Goal: Task Accomplishment & Management: Manage account settings

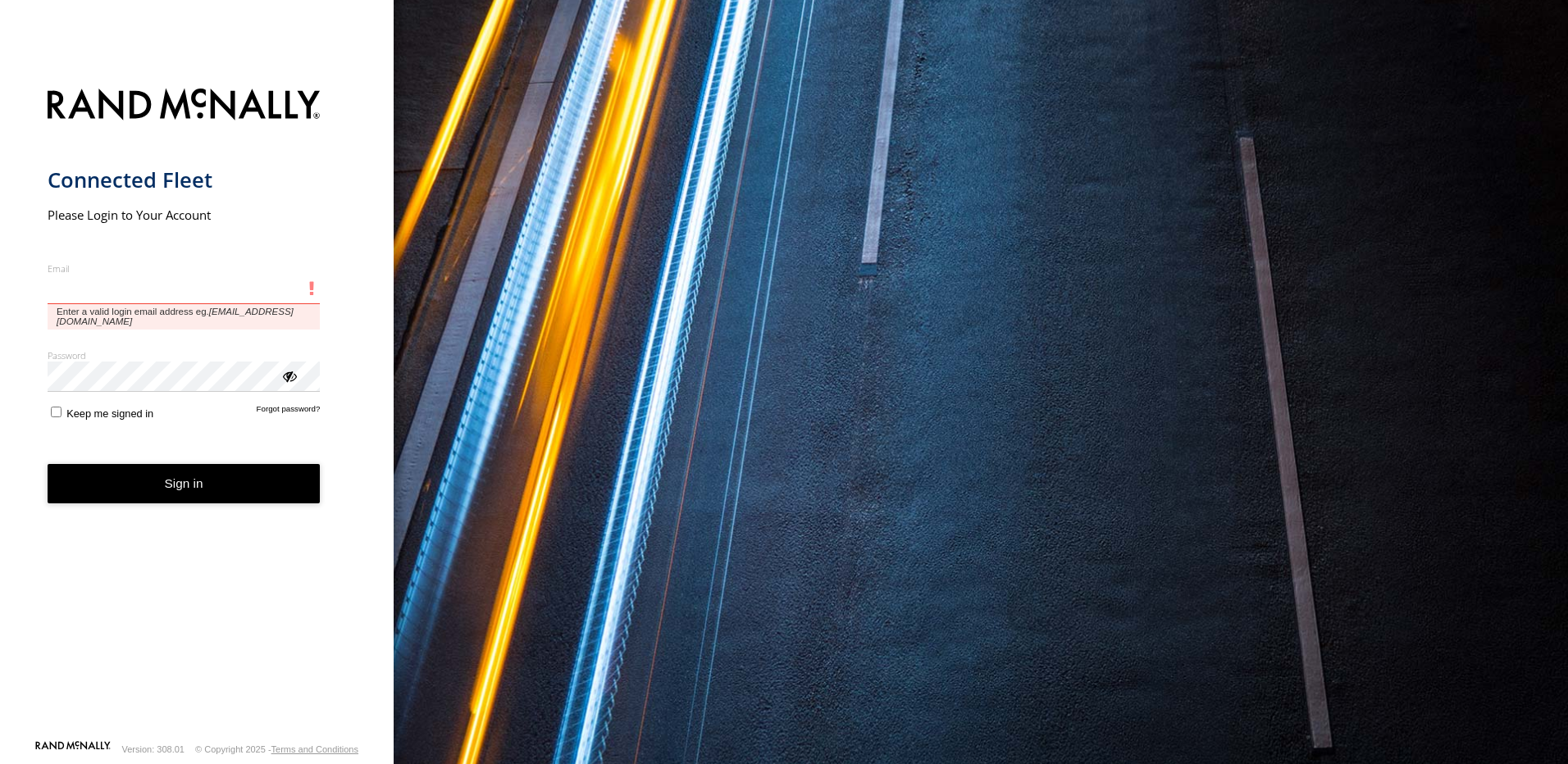
click at [150, 279] on input "Email" at bounding box center [184, 289] width 273 height 29
paste input "**********"
type input "**********"
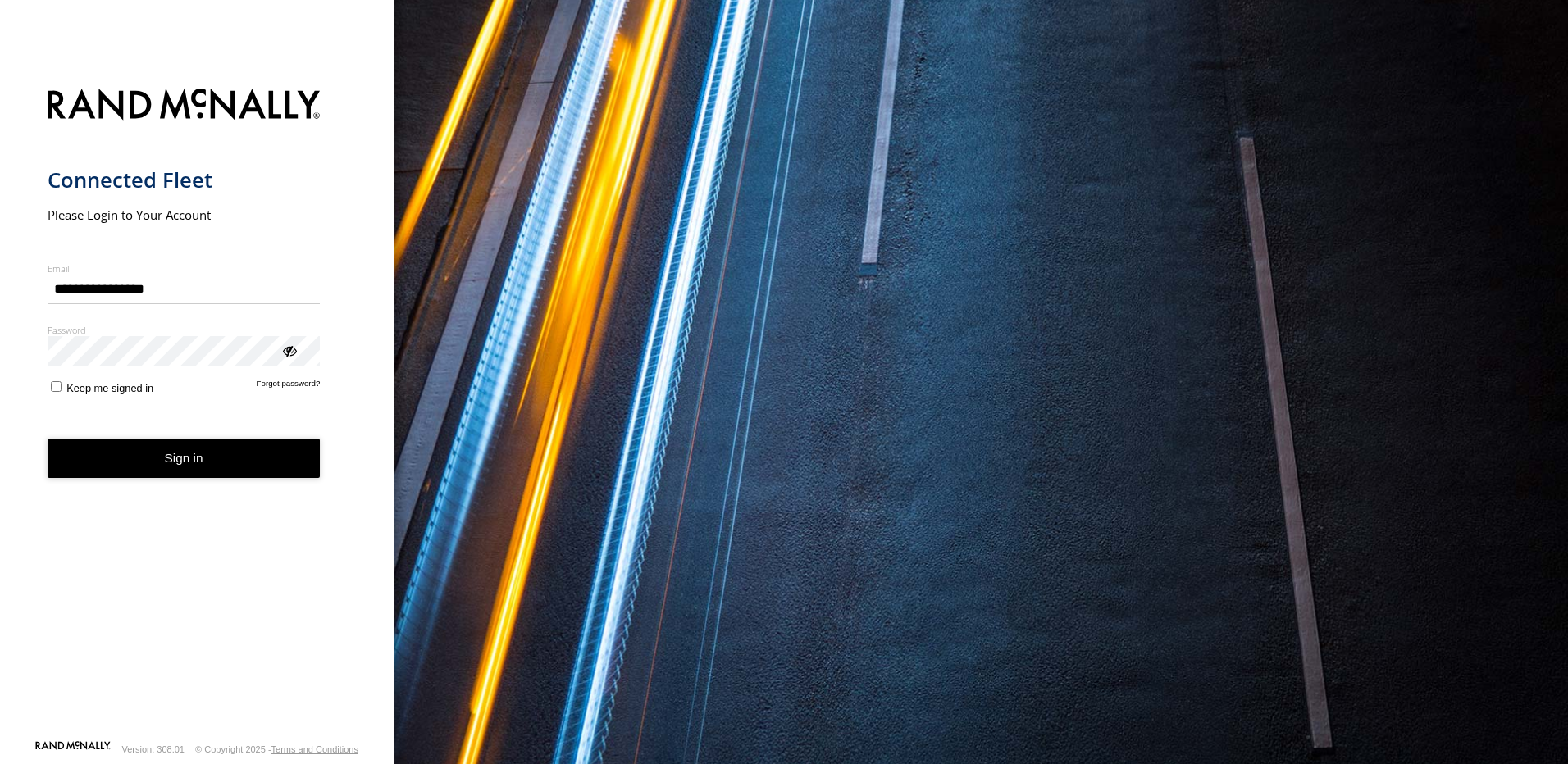
click at [198, 335] on label "Password" at bounding box center [184, 329] width 273 height 13
click at [163, 453] on button "Sign in" at bounding box center [184, 458] width 273 height 40
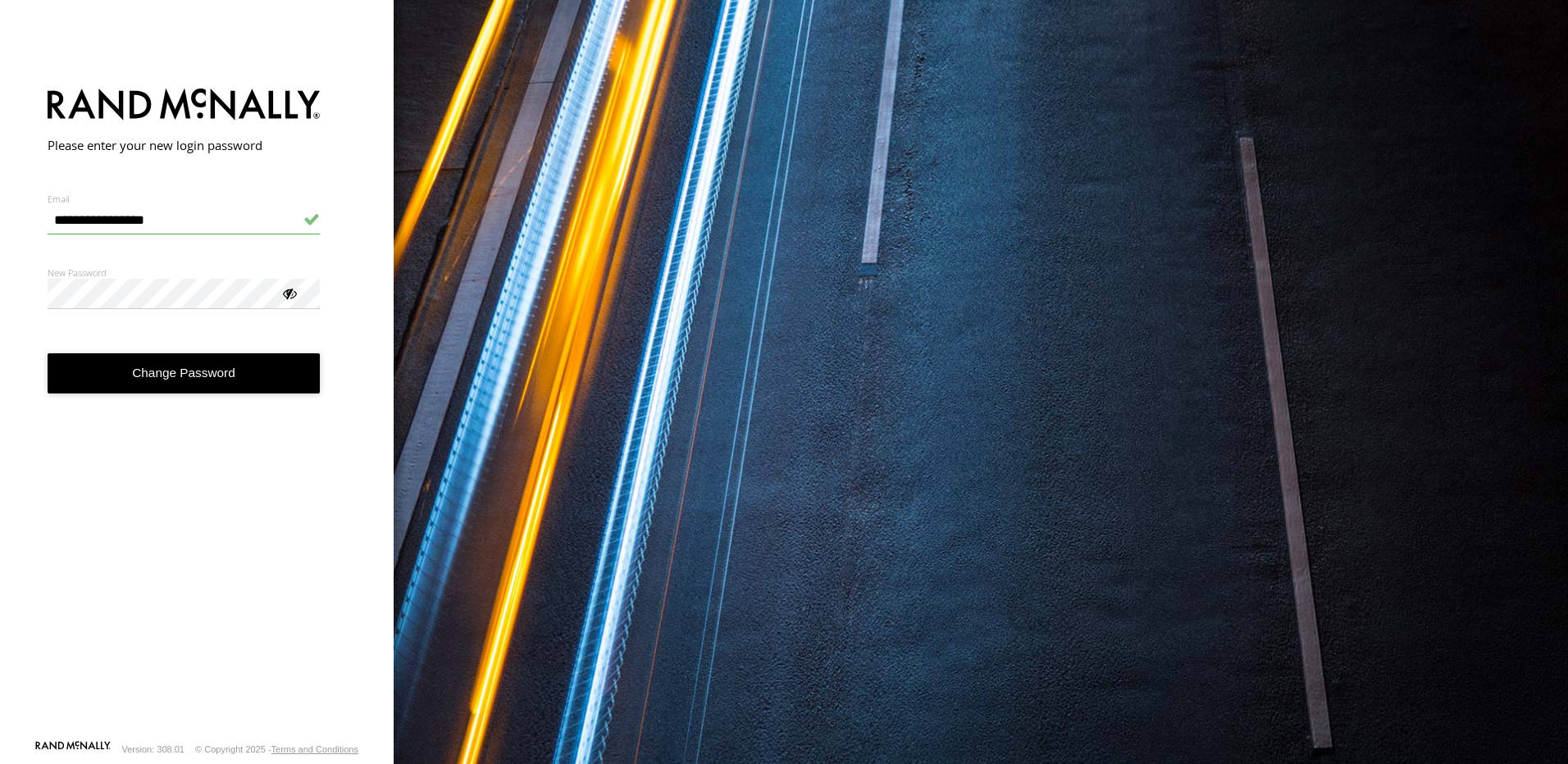
click at [282, 299] on div at bounding box center [288, 292] width 17 height 17
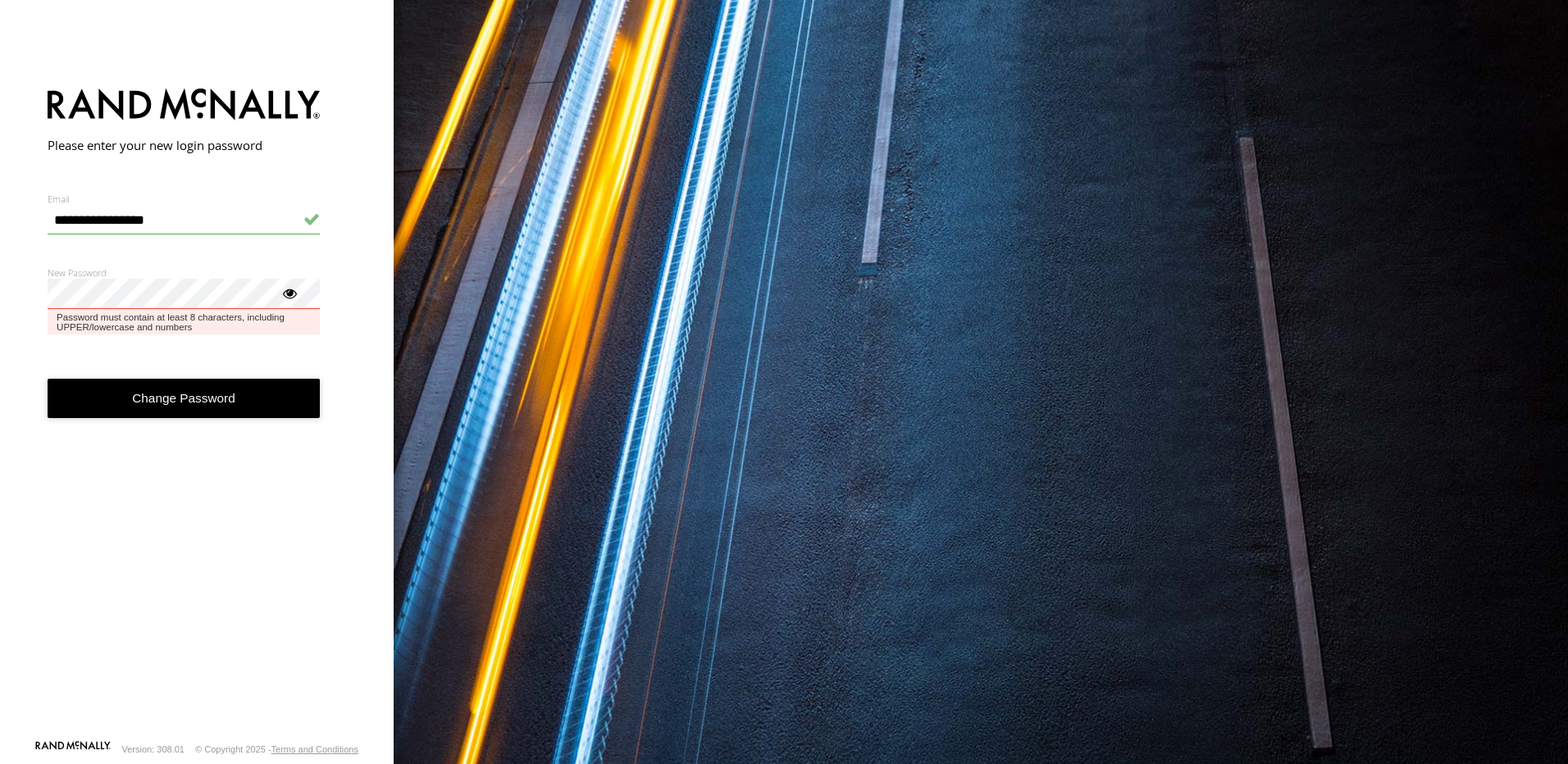
click at [48, 379] on button "Change Password" at bounding box center [184, 399] width 273 height 40
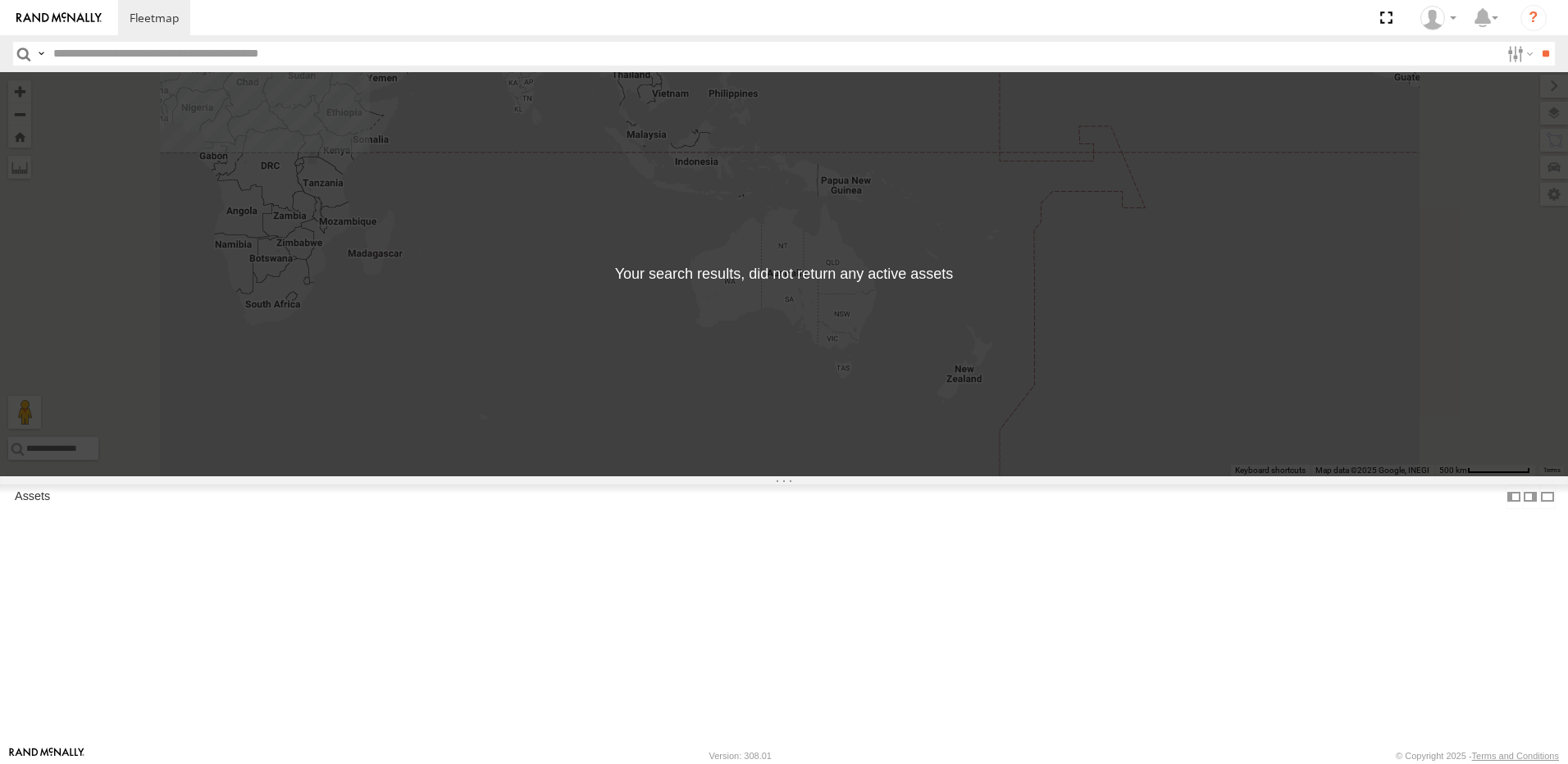
click at [138, 56] on input "text" at bounding box center [773, 54] width 1452 height 24
click at [232, 58] on input "text" at bounding box center [773, 54] width 1452 height 24
paste input "*********"
type input "*********"
click at [1536, 42] on input "**" at bounding box center [1544, 54] width 19 height 24
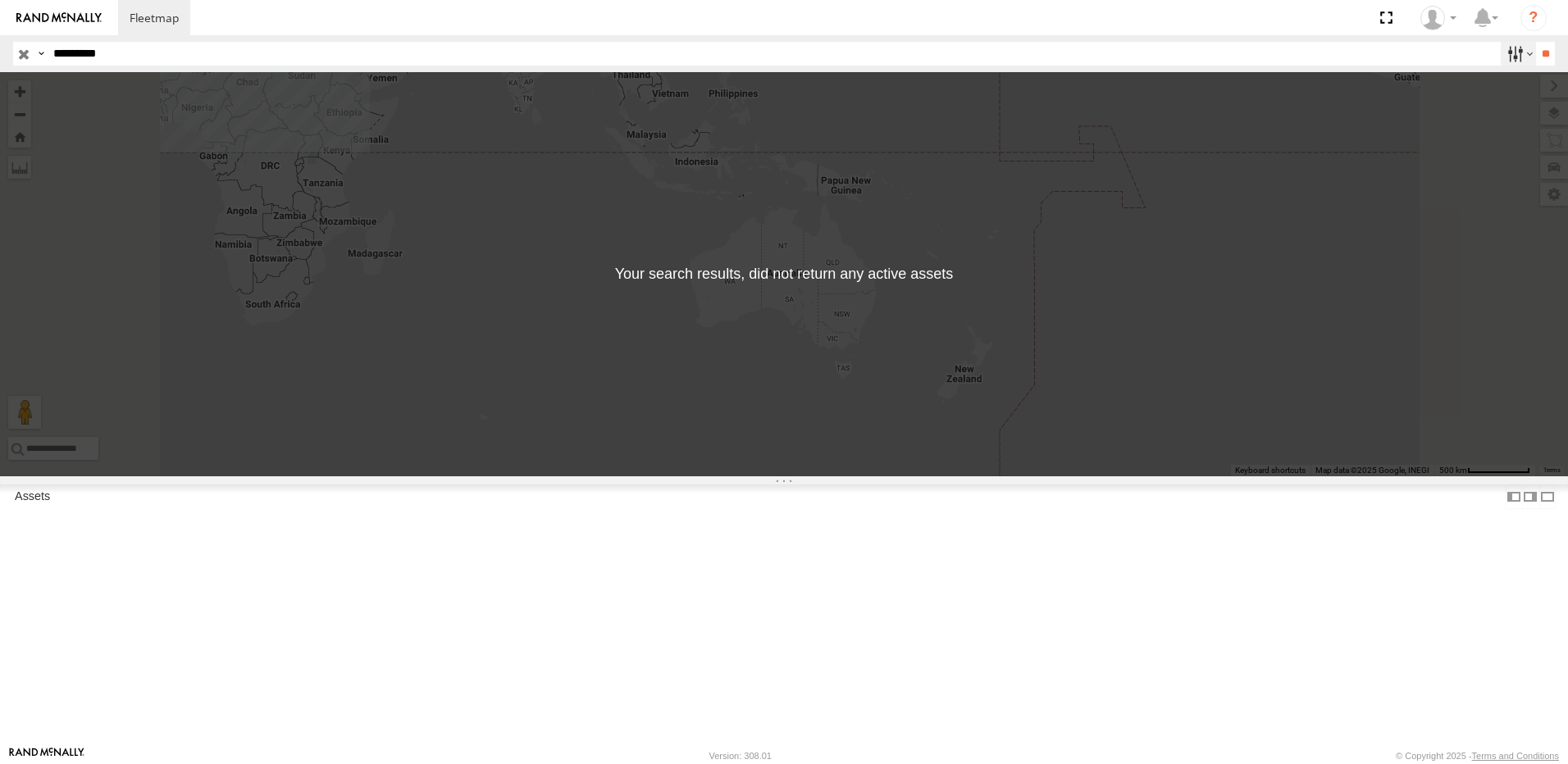
click at [1518, 54] on label at bounding box center [1518, 54] width 35 height 24
click at [1504, 59] on label at bounding box center [1518, 54] width 35 height 24
click at [0, 0] on div "Asset Current Location" at bounding box center [0, 0] width 0 height 0
click at [0, 0] on span at bounding box center [0, 0] width 0 height 0
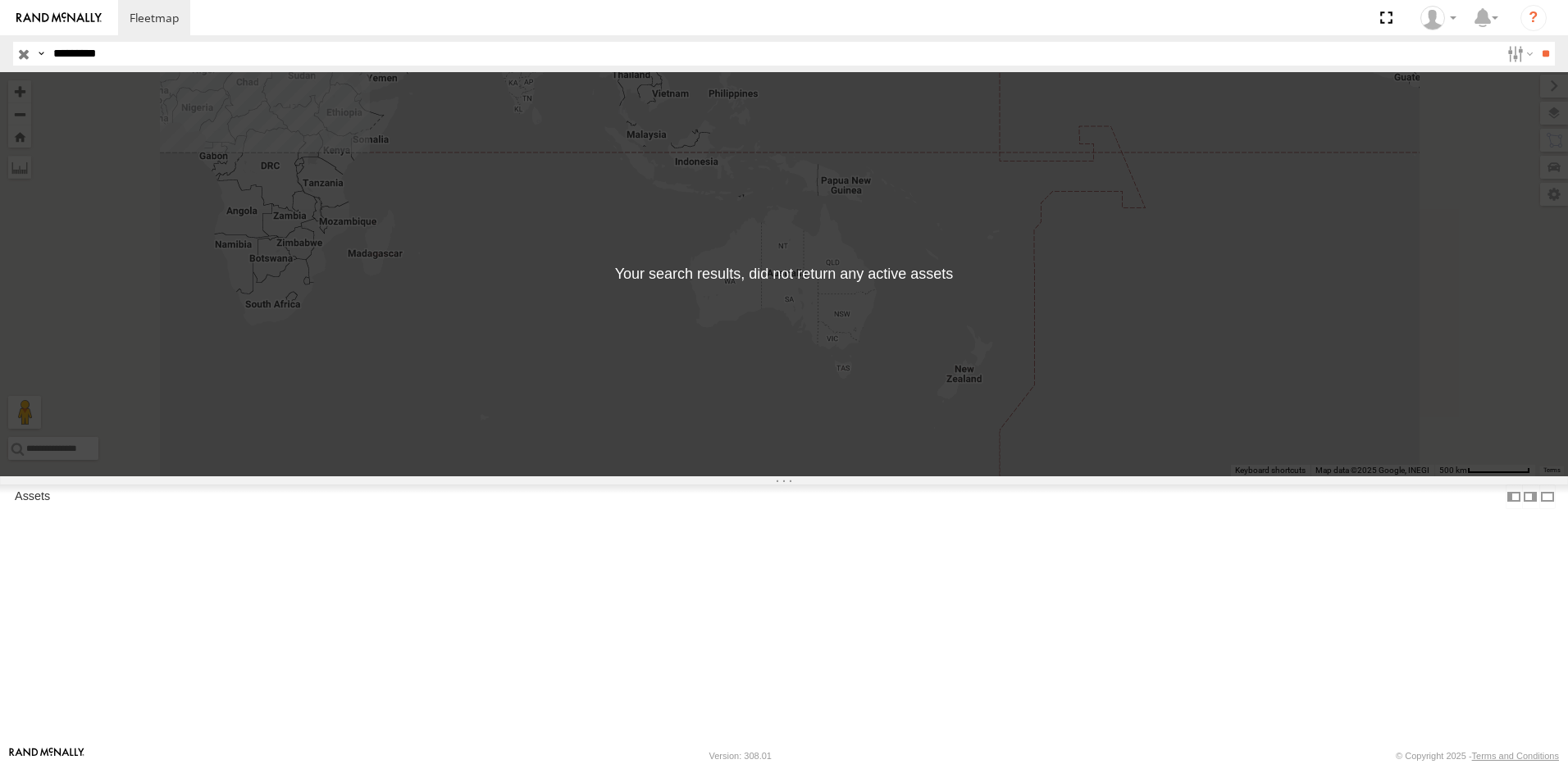
click at [936, 413] on div "← Move left → Move right ↑ Move up ↓ Move down + Zoom in - Zoom out Home Jump l…" at bounding box center [784, 274] width 1568 height 404
drag, startPoint x: 549, startPoint y: 303, endPoint x: 906, endPoint y: 424, distance: 376.9
click at [906, 424] on div "← Move left → Move right ↑ Move up ↓ Move down + Zoom in - Zoom out Home Jump l…" at bounding box center [784, 274] width 1568 height 404
click at [85, 64] on input "*********" at bounding box center [773, 54] width 1452 height 24
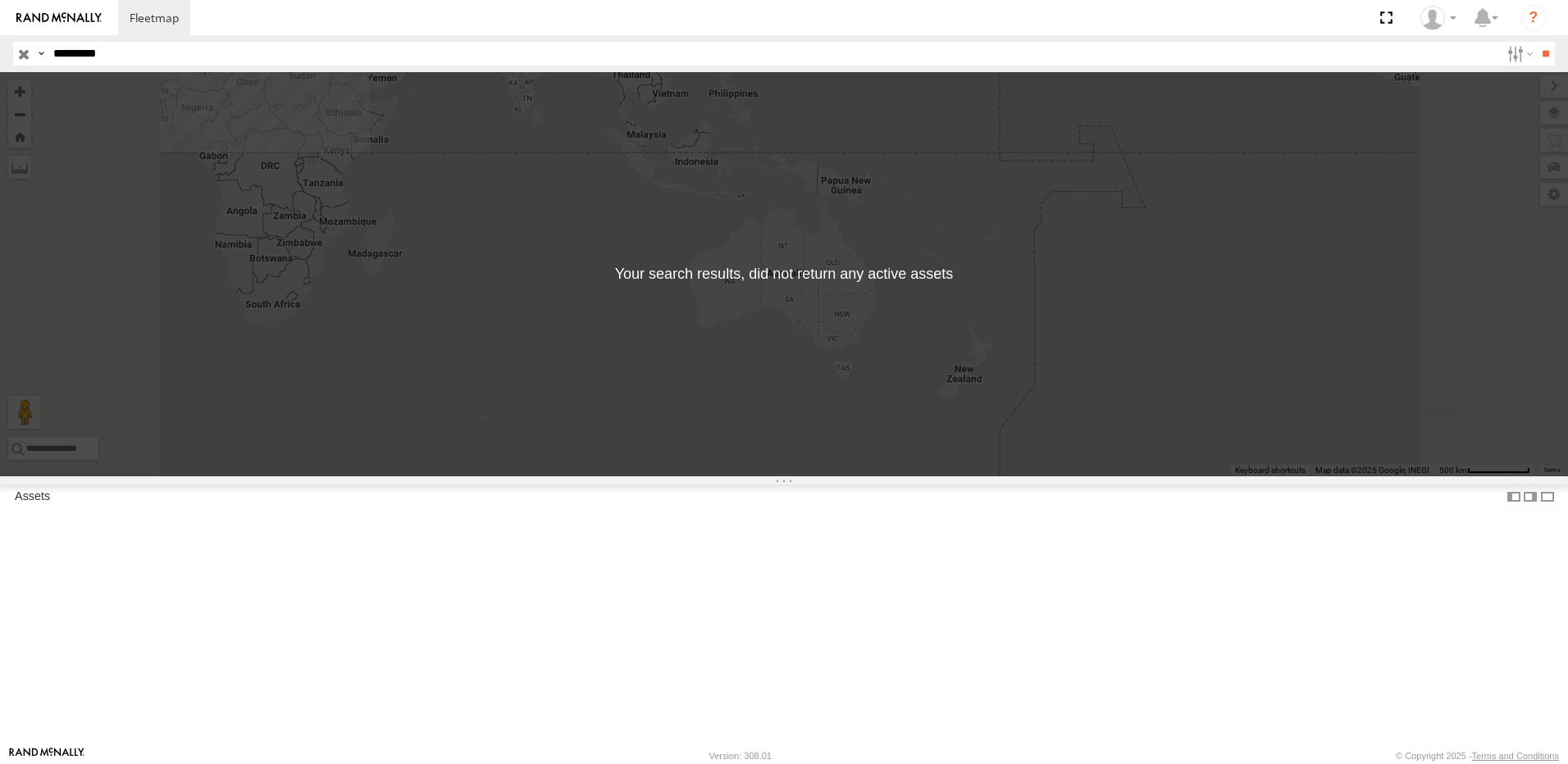
click at [26, 57] on input "button" at bounding box center [24, 54] width 22 height 24
click at [0, 0] on div "Asset Current Location" at bounding box center [0, 0] width 0 height 0
click at [0, 0] on span at bounding box center [0, 0] width 0 height 0
click at [35, 52] on label at bounding box center [40, 54] width 13 height 24
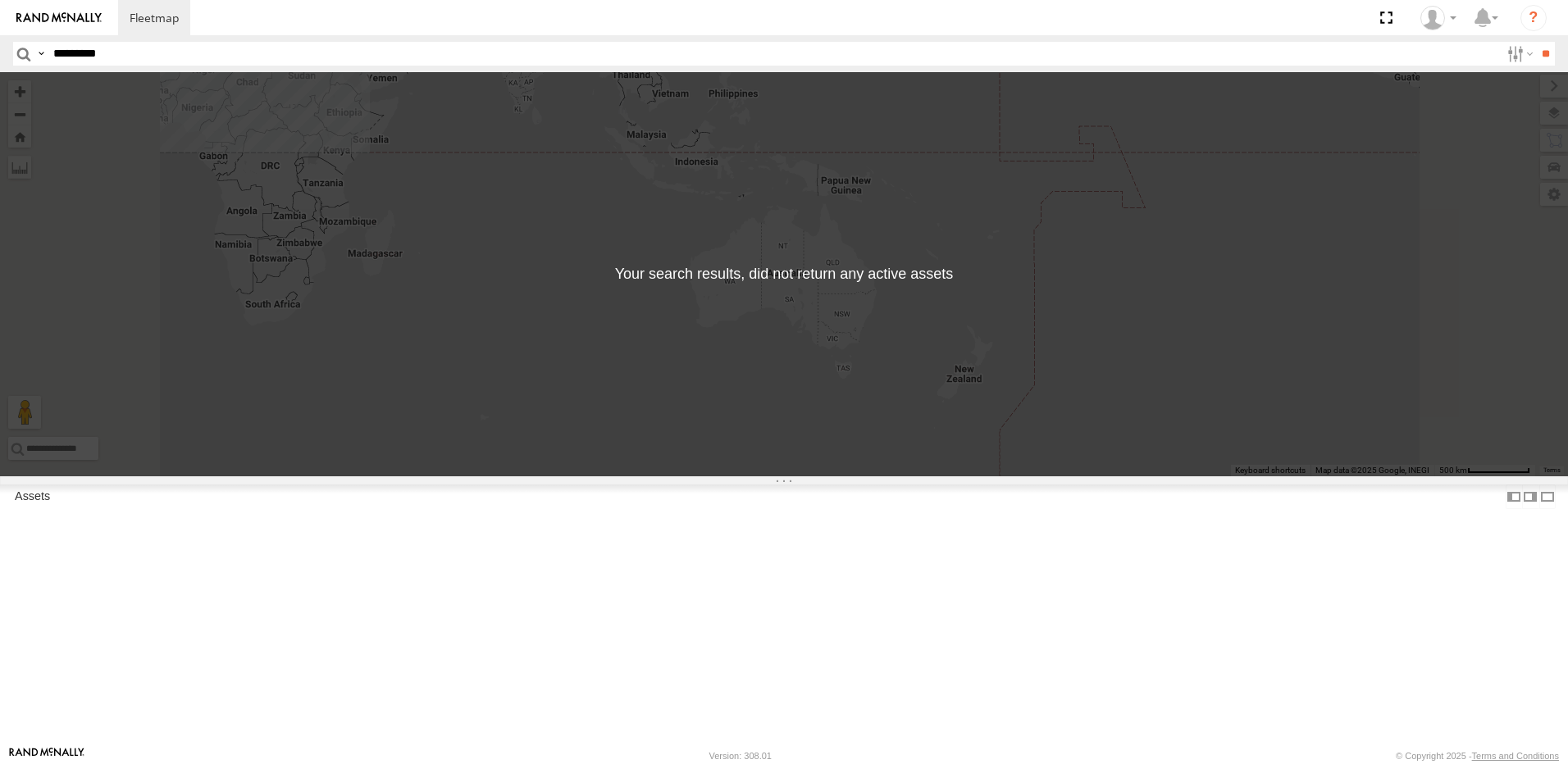
click at [0, 0] on span "Driver Id" at bounding box center [0, 0] width 0 height 0
click at [158, 56] on input "*********" at bounding box center [773, 54] width 1452 height 24
paste input "*********"
drag, startPoint x: 156, startPoint y: 56, endPoint x: 127, endPoint y: 54, distance: 29.1
click at [127, 54] on input "*********" at bounding box center [773, 54] width 1452 height 24
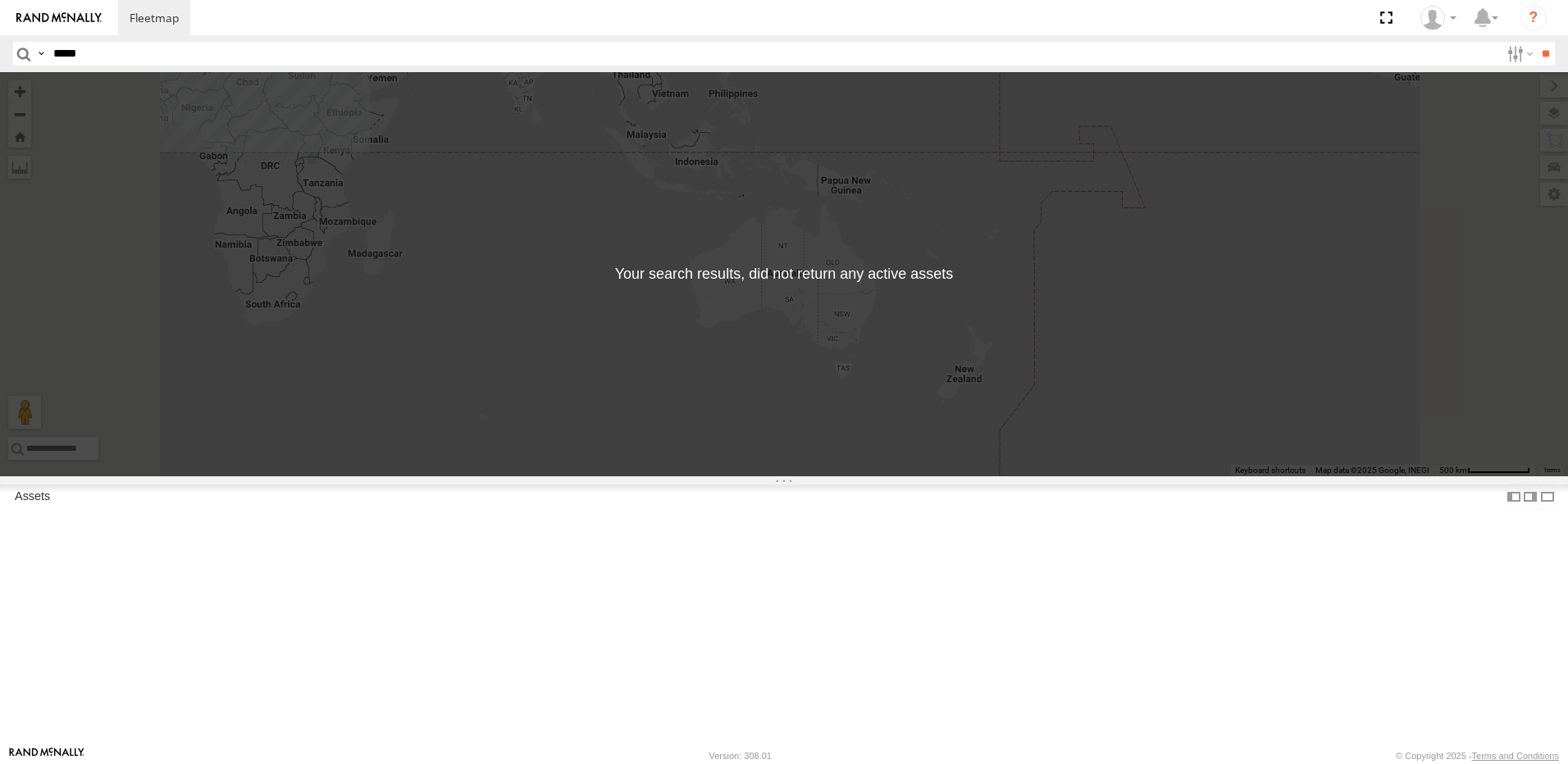
type input "*****"
click at [145, 18] on span at bounding box center [154, 18] width 49 height 16
click at [1502, 53] on label at bounding box center [1518, 54] width 35 height 24
click at [0, 0] on label at bounding box center [0, 0] width 0 height 0
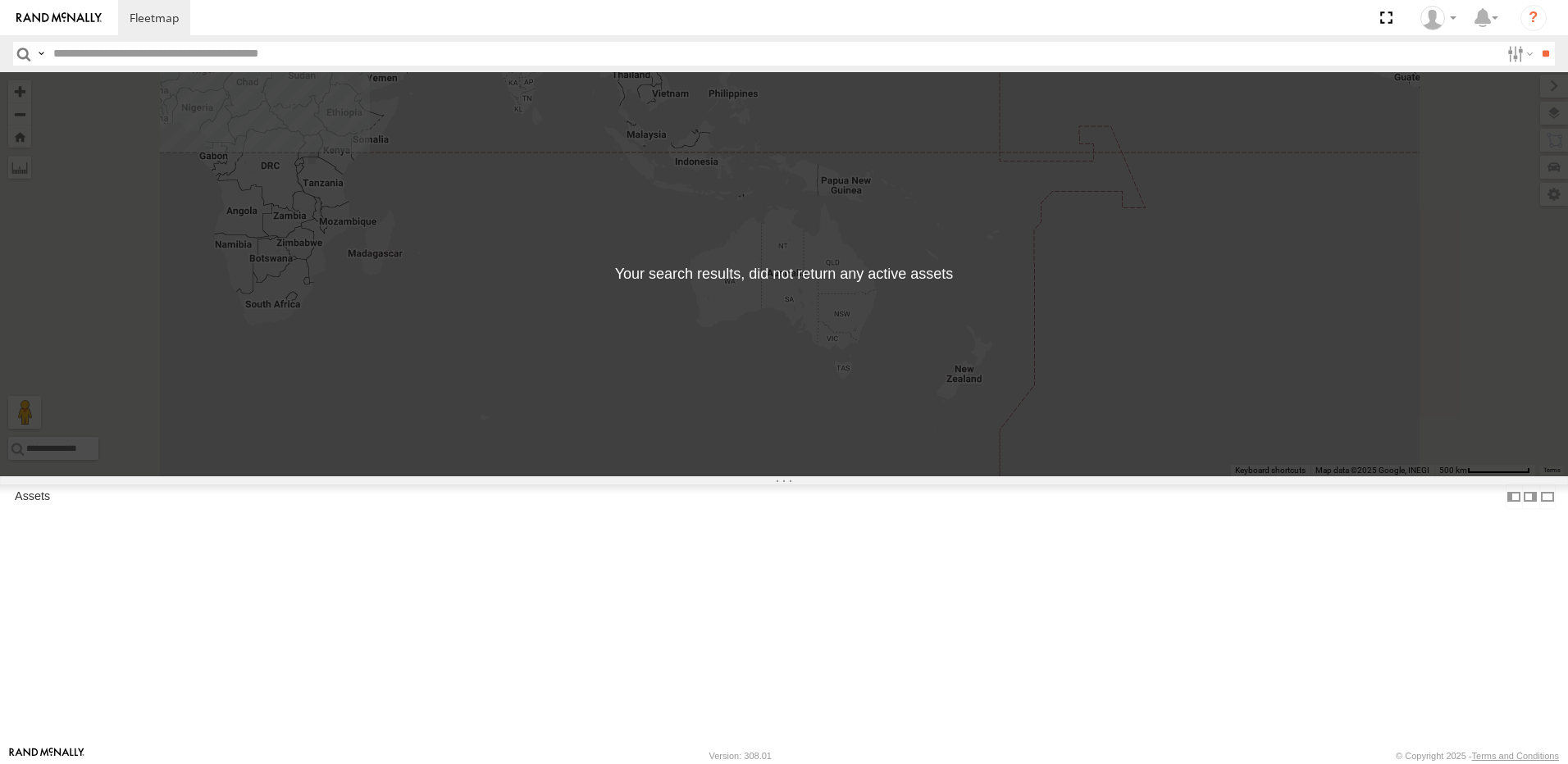
click at [0, 0] on span "Fes" at bounding box center [0, 0] width 0 height 0
click at [1536, 54] on input "**" at bounding box center [1544, 54] width 19 height 24
click at [1522, 508] on label at bounding box center [1530, 496] width 17 height 24
click at [1544, 508] on label at bounding box center [1546, 496] width 17 height 24
click at [0, 0] on label at bounding box center [0, 0] width 0 height 0
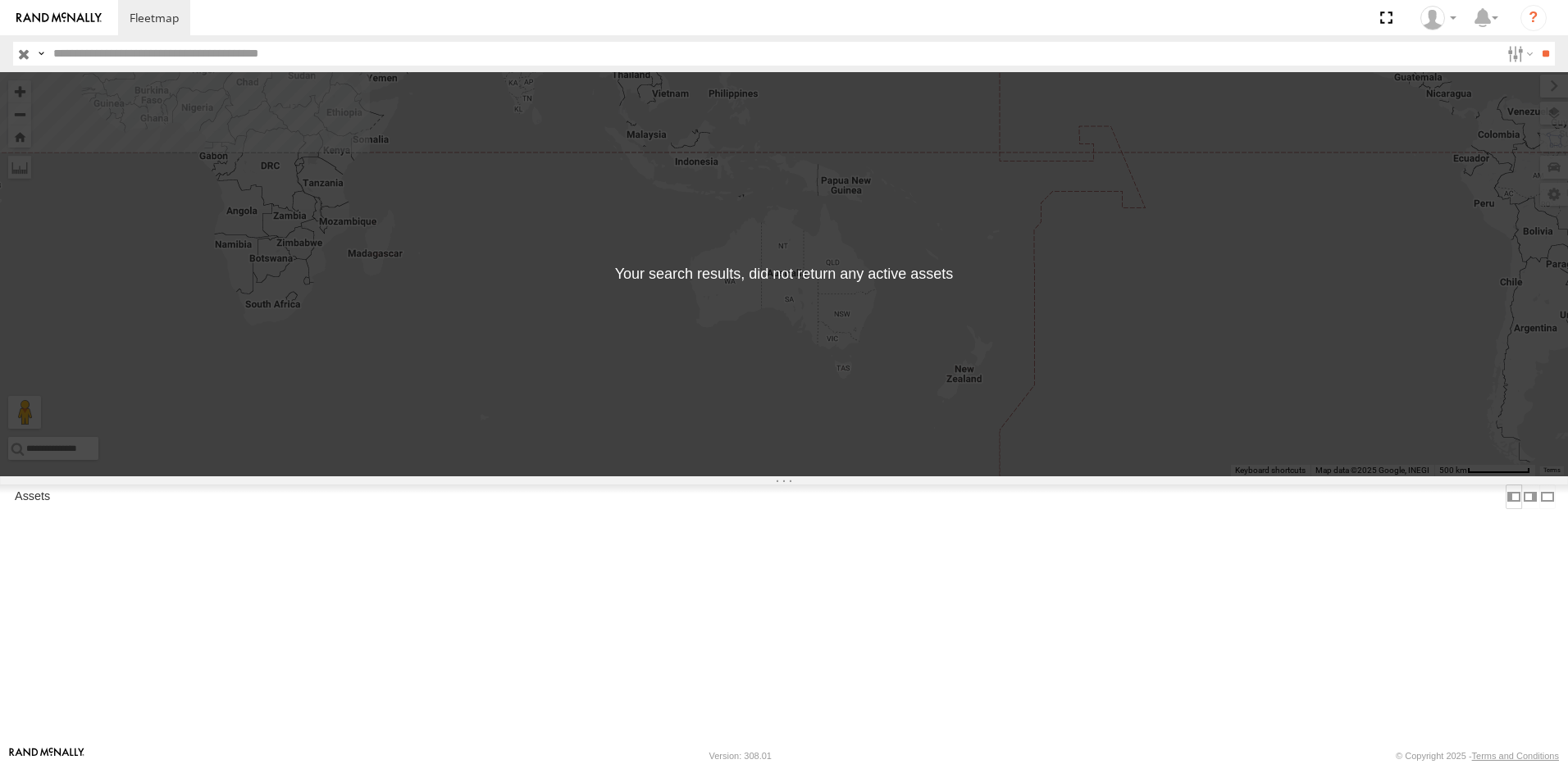
click at [1508, 508] on label at bounding box center [1513, 496] width 17 height 24
click at [38, 508] on label "Assets" at bounding box center [32, 496] width 52 height 23
click at [56, 752] on link "[PERSON_NAME] [PERSON_NAME]" at bounding box center [46, 755] width 75 height 17
click at [77, 20] on img at bounding box center [59, 19] width 85 height 12
click at [1500, 48] on label at bounding box center [1518, 54] width 35 height 24
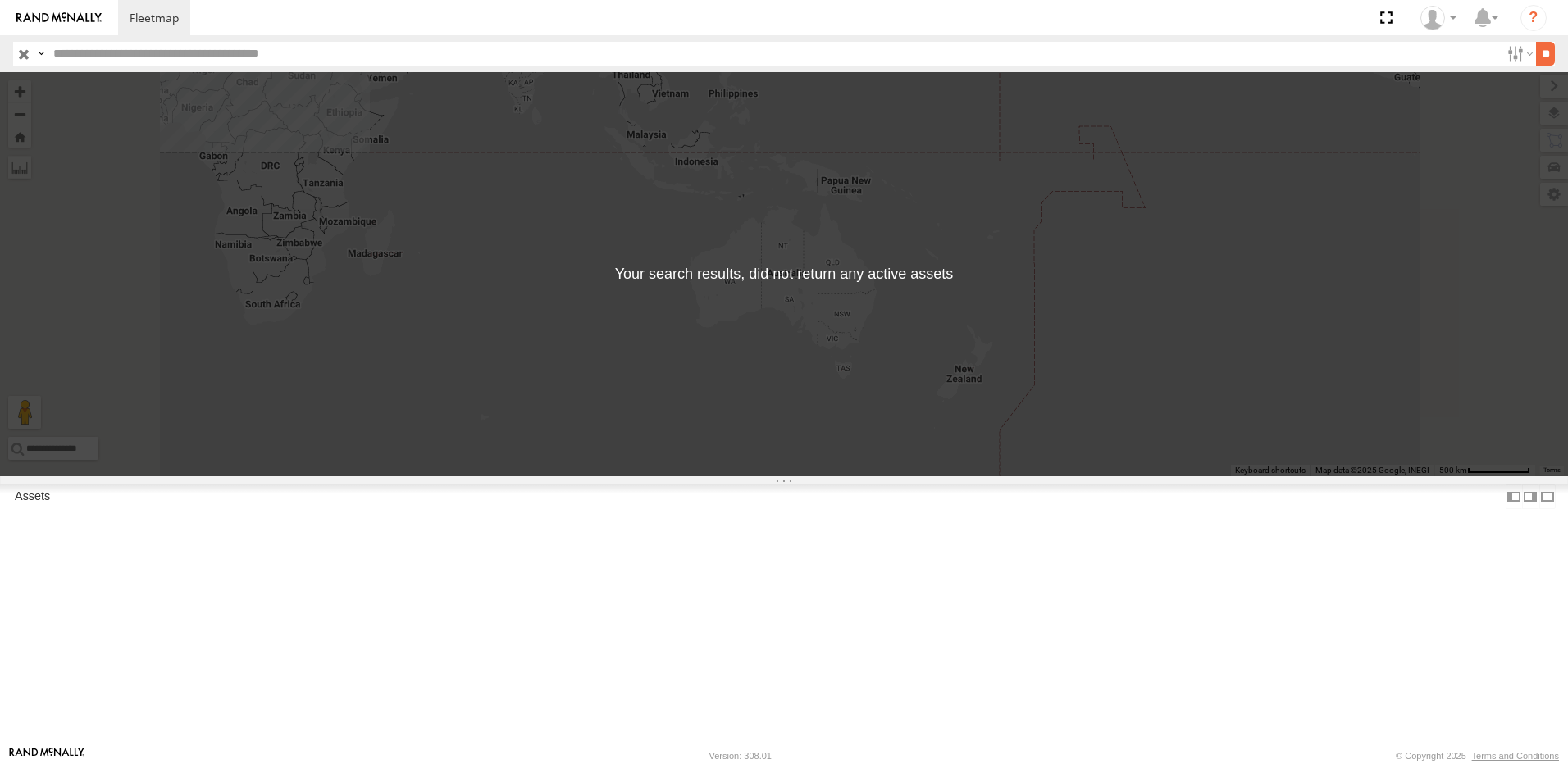
click at [1547, 53] on input "**" at bounding box center [1544, 54] width 19 height 24
click at [1512, 53] on label at bounding box center [1518, 54] width 35 height 24
click at [0, 0] on span "Fes" at bounding box center [0, 0] width 0 height 0
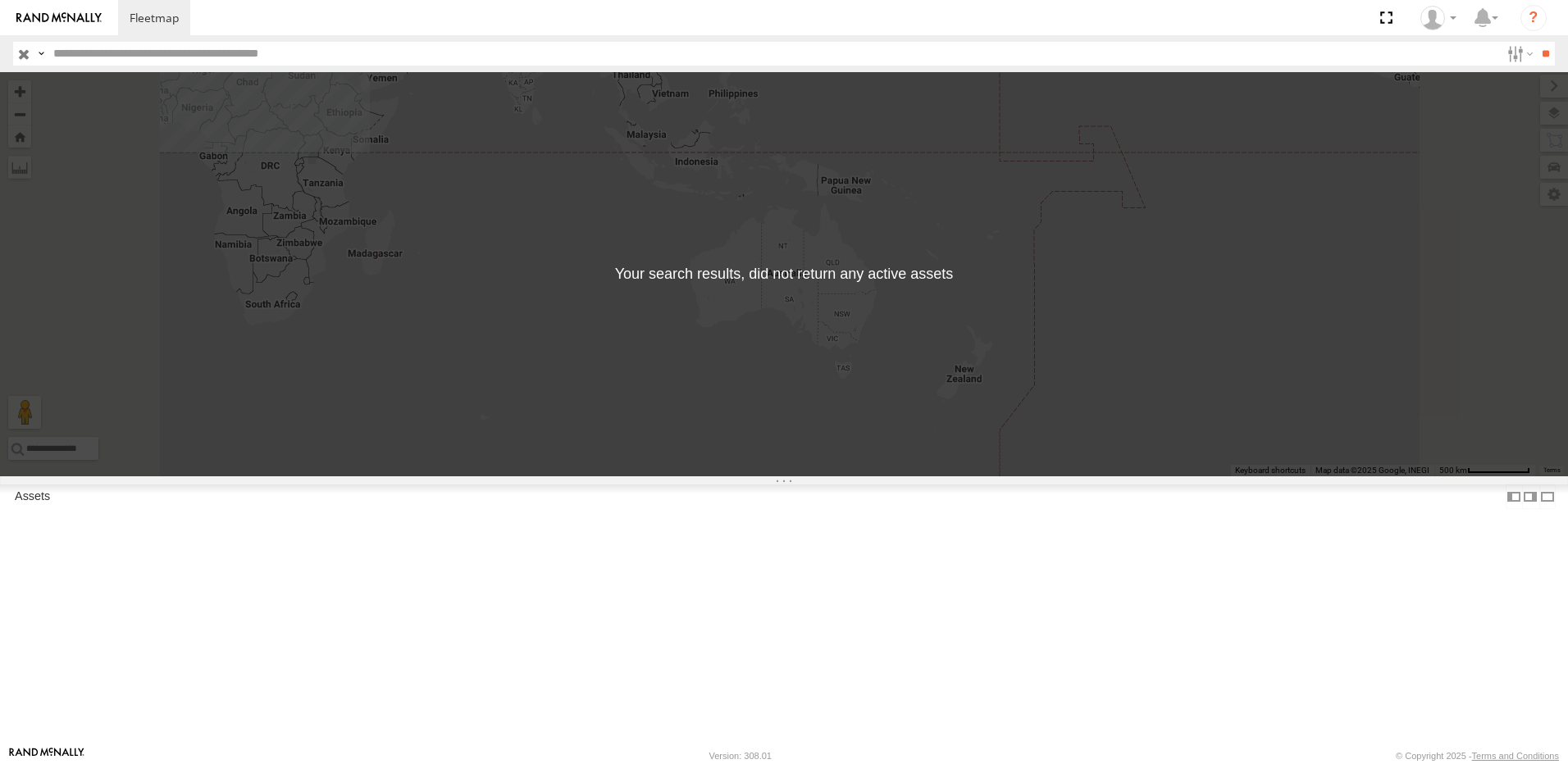
click at [0, 0] on span "[GEOGRAPHIC_DATA]" at bounding box center [0, 0] width 0 height 0
click at [1536, 59] on input "**" at bounding box center [1544, 54] width 19 height 24
drag, startPoint x: 554, startPoint y: 300, endPoint x: 895, endPoint y: 452, distance: 373.3
click at [906, 450] on div "← Move left → Move right ↑ Move up ↓ Move down + Zoom in - Zoom out Home Jump l…" at bounding box center [784, 274] width 1568 height 404
click at [1191, 476] on div "← Move left → Move right ↑ Move up ↓ Move down + Zoom in - Zoom out Home Jump l…" at bounding box center [784, 274] width 1568 height 404
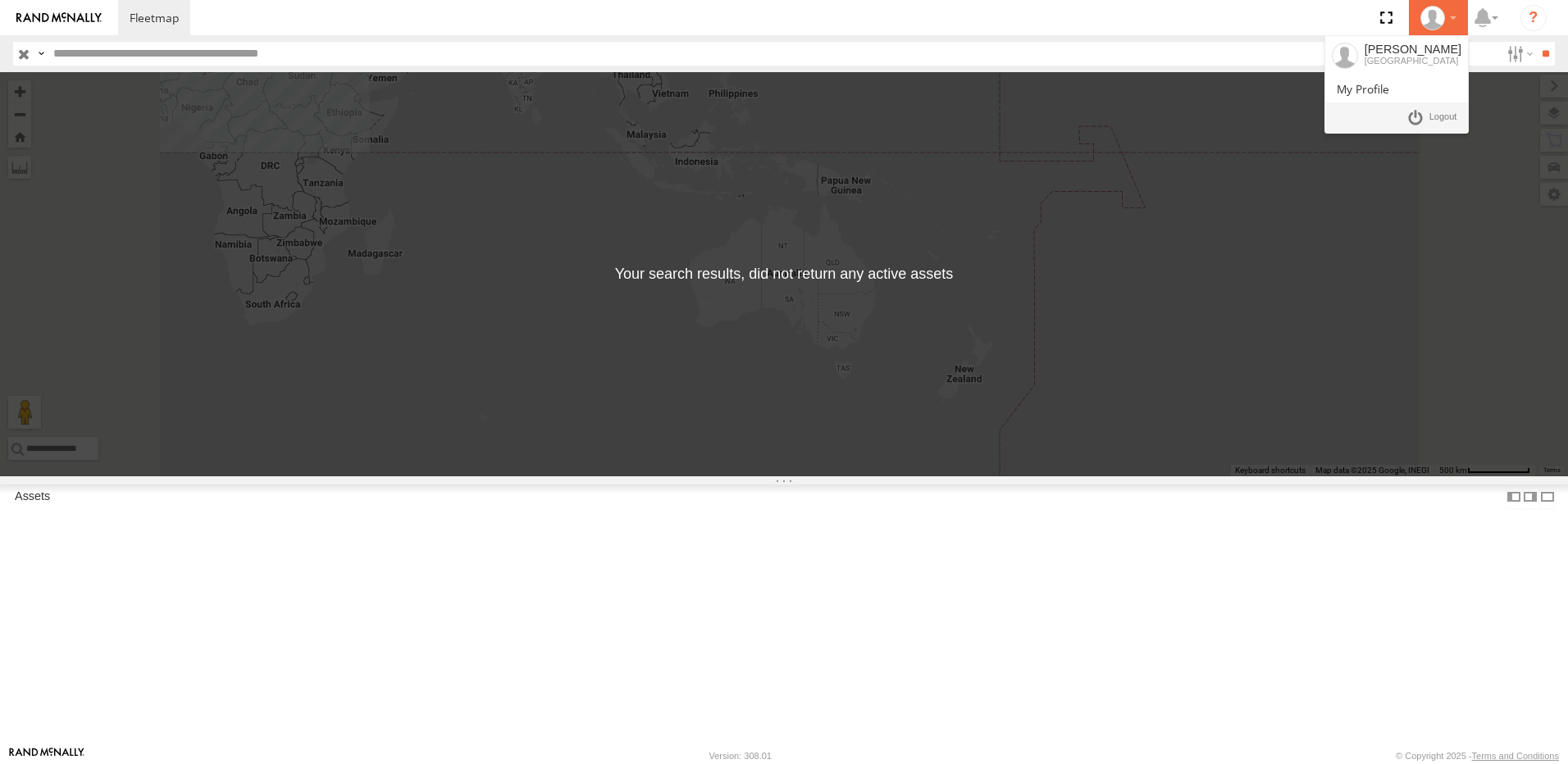
click at [1440, 24] on icon at bounding box center [1432, 18] width 24 height 24
click at [1447, 23] on div at bounding box center [1438, 18] width 48 height 24
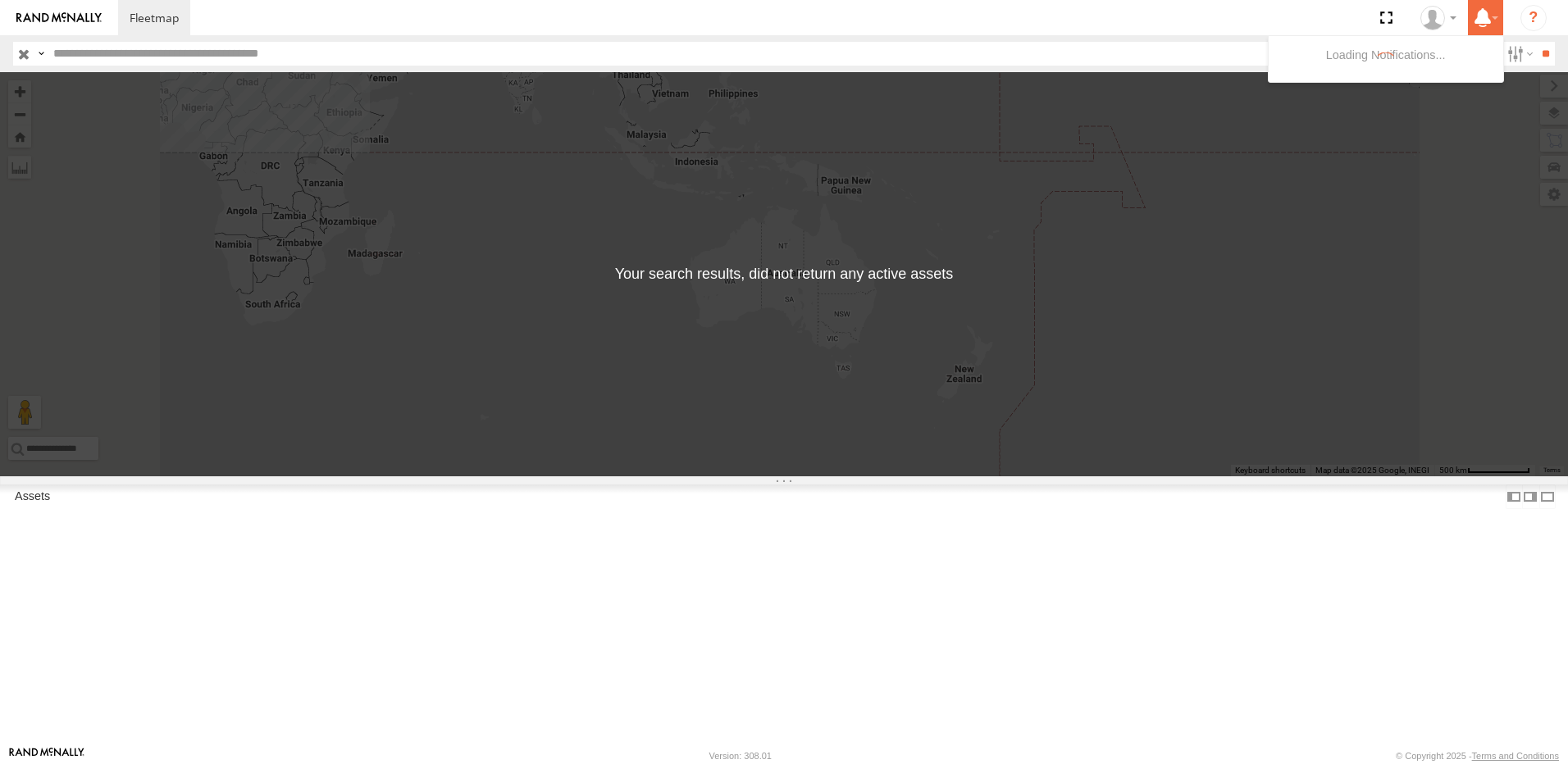
click at [1488, 20] on icon at bounding box center [1482, 18] width 29 height 21
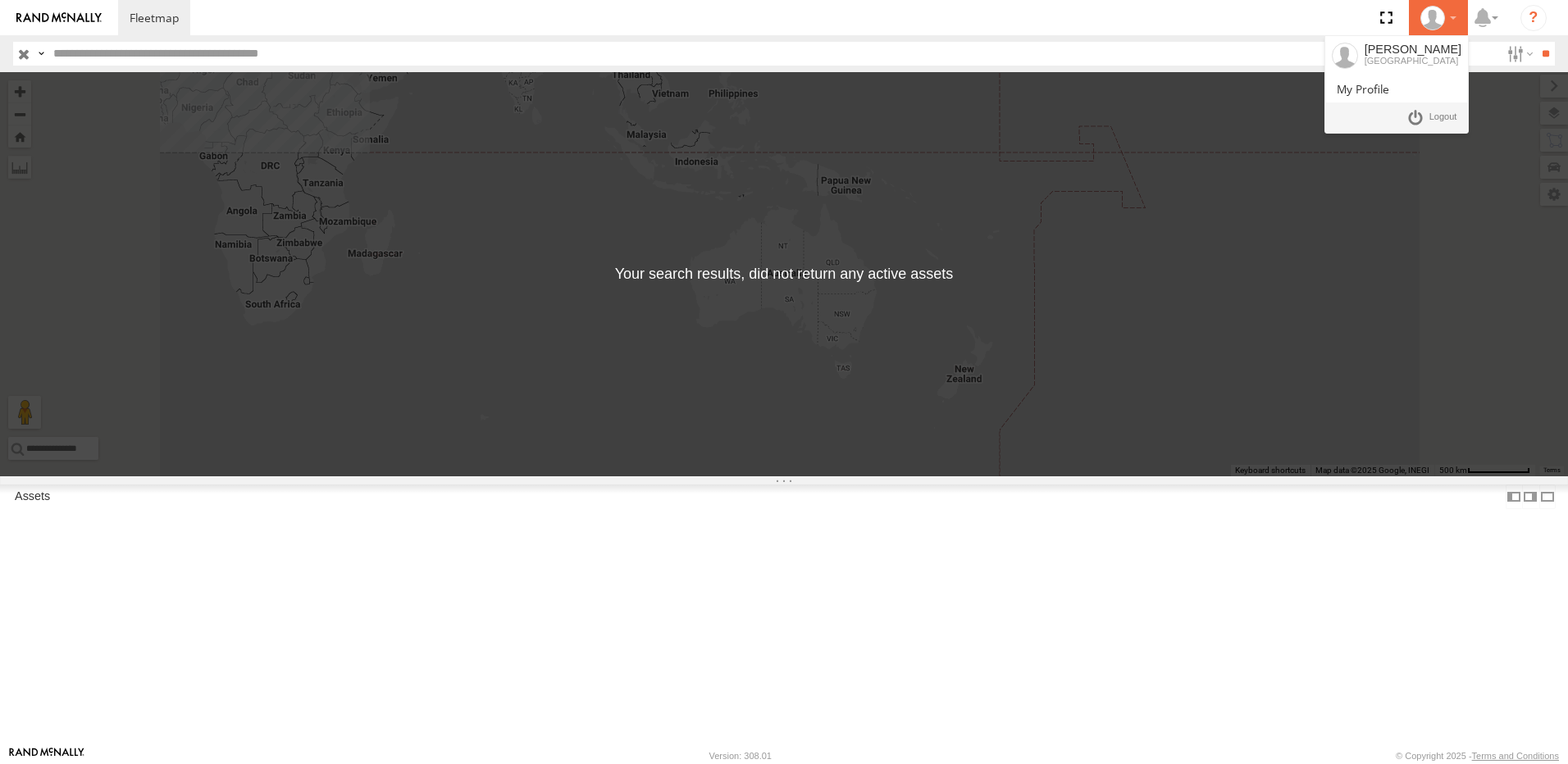
click at [1439, 17] on icon at bounding box center [1432, 18] width 24 height 24
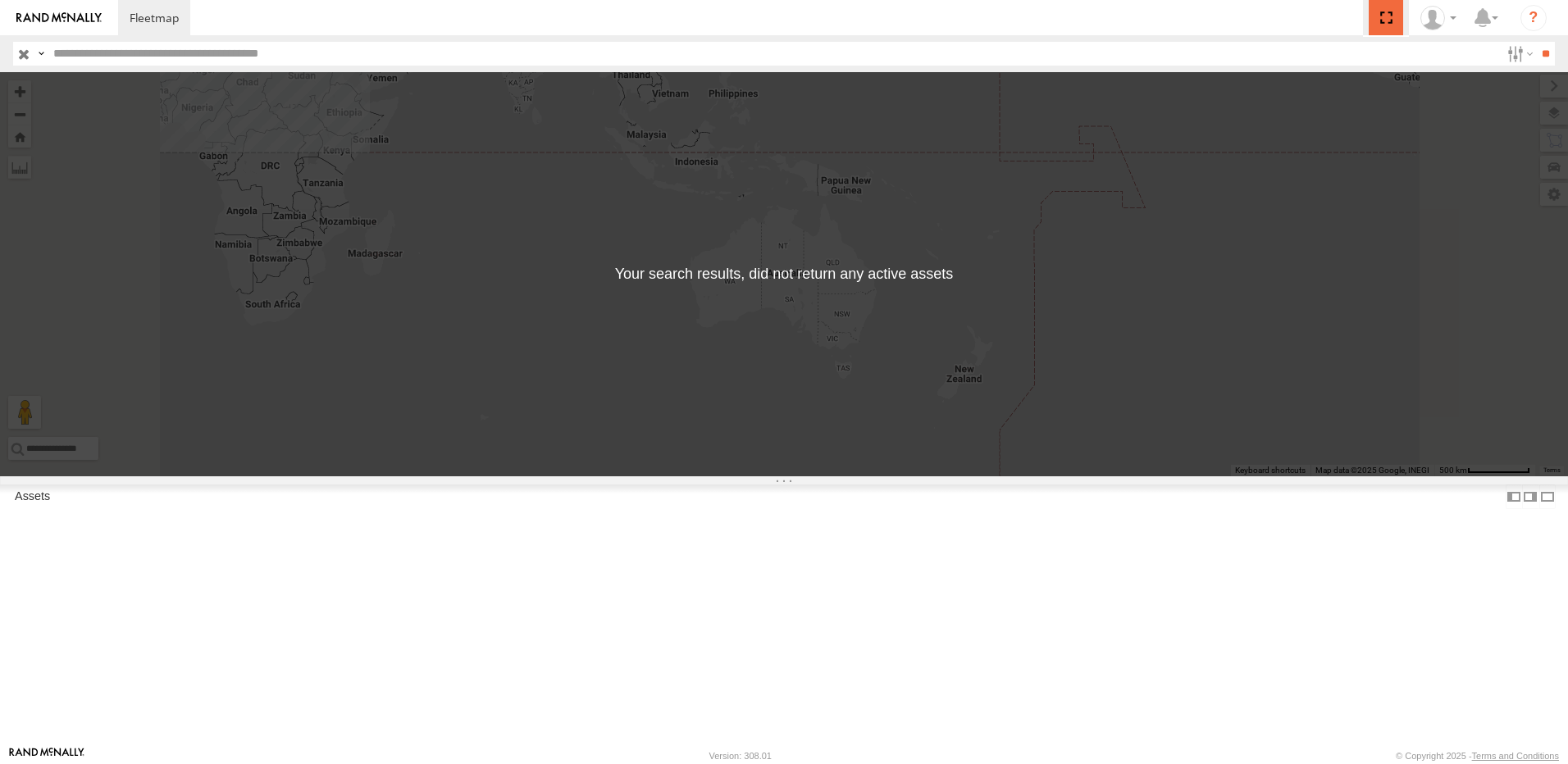
click at [1393, 16] on span at bounding box center [1385, 18] width 33 height 35
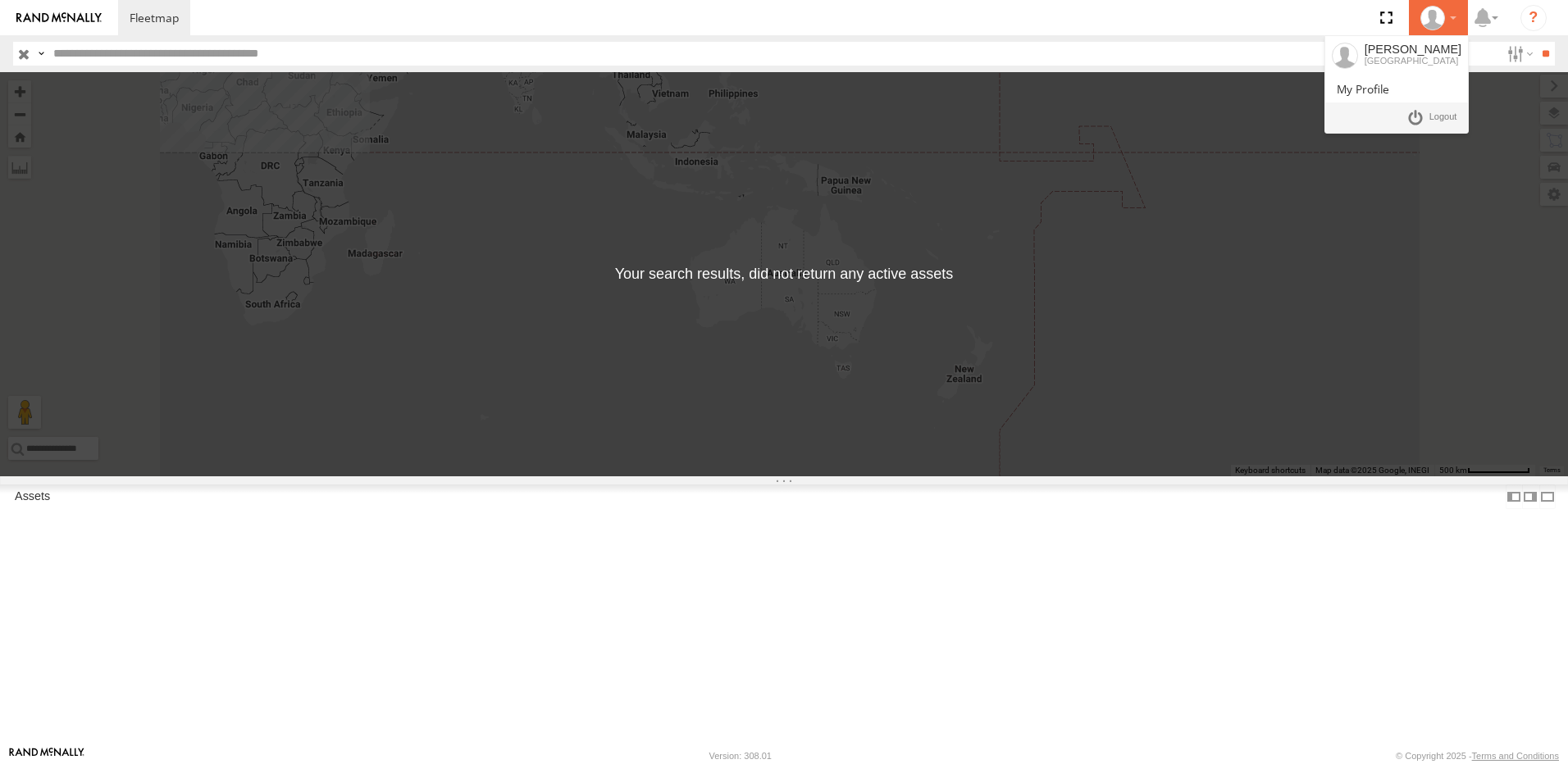
click at [1421, 21] on icon at bounding box center [1432, 18] width 24 height 24
click at [1446, 21] on div at bounding box center [1438, 18] width 48 height 24
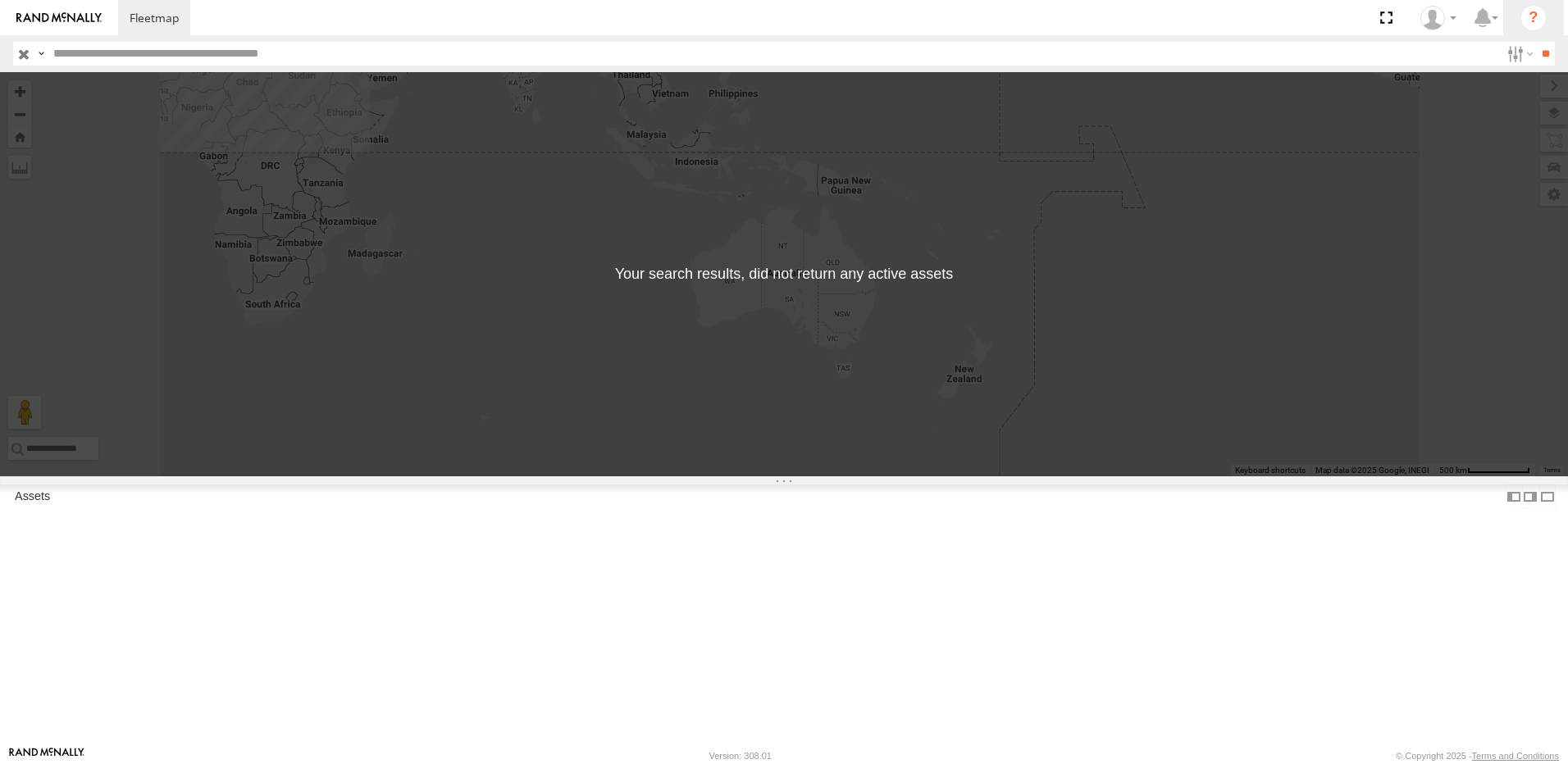
click at [1506, 21] on li "?" at bounding box center [1533, 18] width 61 height 35
click at [1492, 18] on label at bounding box center [1485, 18] width 35 height 35
click at [840, 179] on div "← Move left → Move right ↑ Move up ↓ Move down + Zoom in - Zoom out Home Jump l…" at bounding box center [784, 274] width 1568 height 404
click at [23, 55] on input "button" at bounding box center [24, 54] width 22 height 24
click at [0, 0] on span at bounding box center [0, 0] width 0 height 0
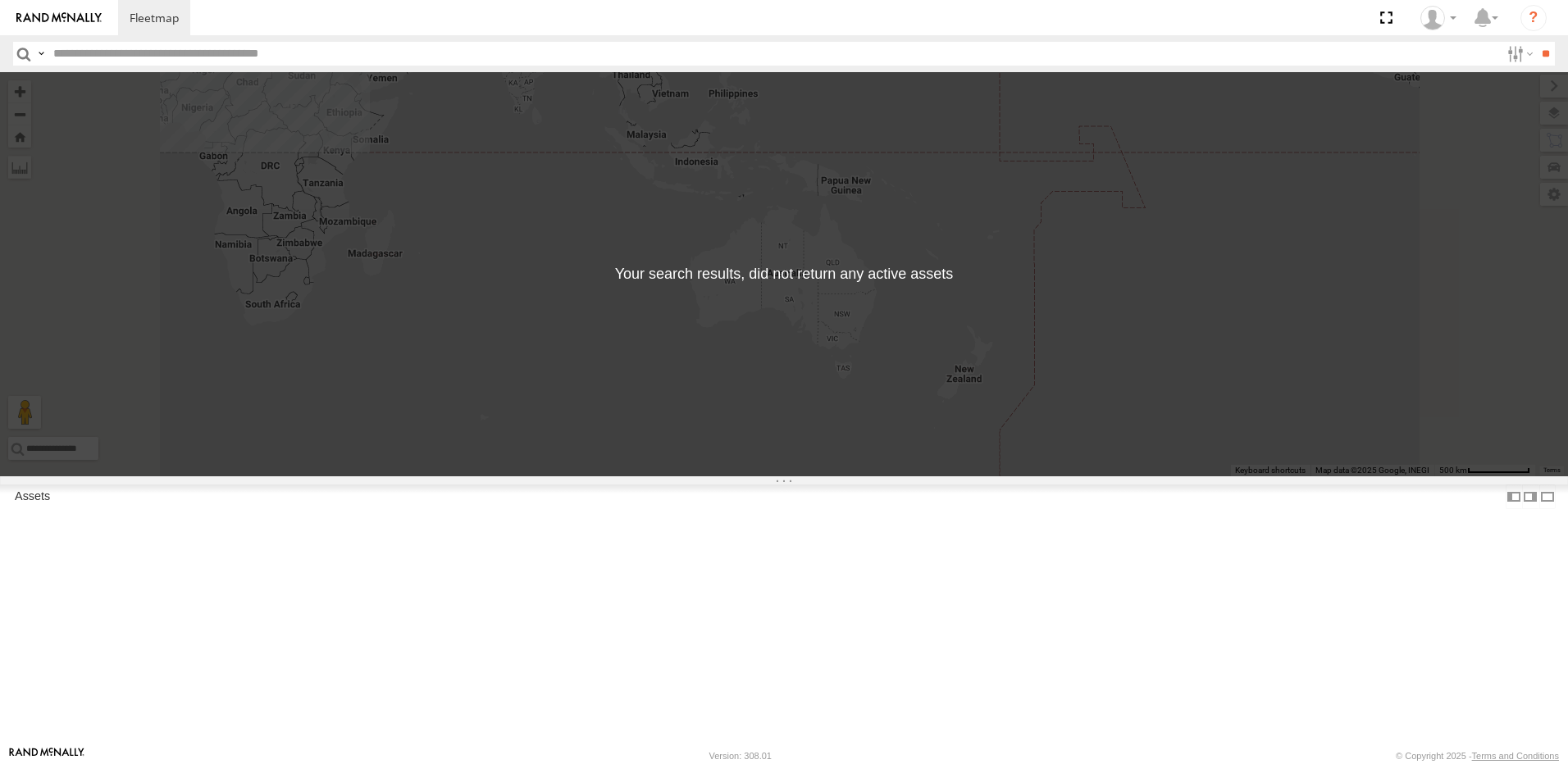
click at [0, 0] on div "Asset Current Location" at bounding box center [0, 0] width 0 height 0
click at [0, 0] on span at bounding box center [0, 0] width 0 height 0
click at [1502, 53] on label at bounding box center [1518, 54] width 35 height 24
click at [0, 0] on span "Stationary" at bounding box center [0, 0] width 0 height 0
click at [0, 0] on span "Moving" at bounding box center [0, 0] width 0 height 0
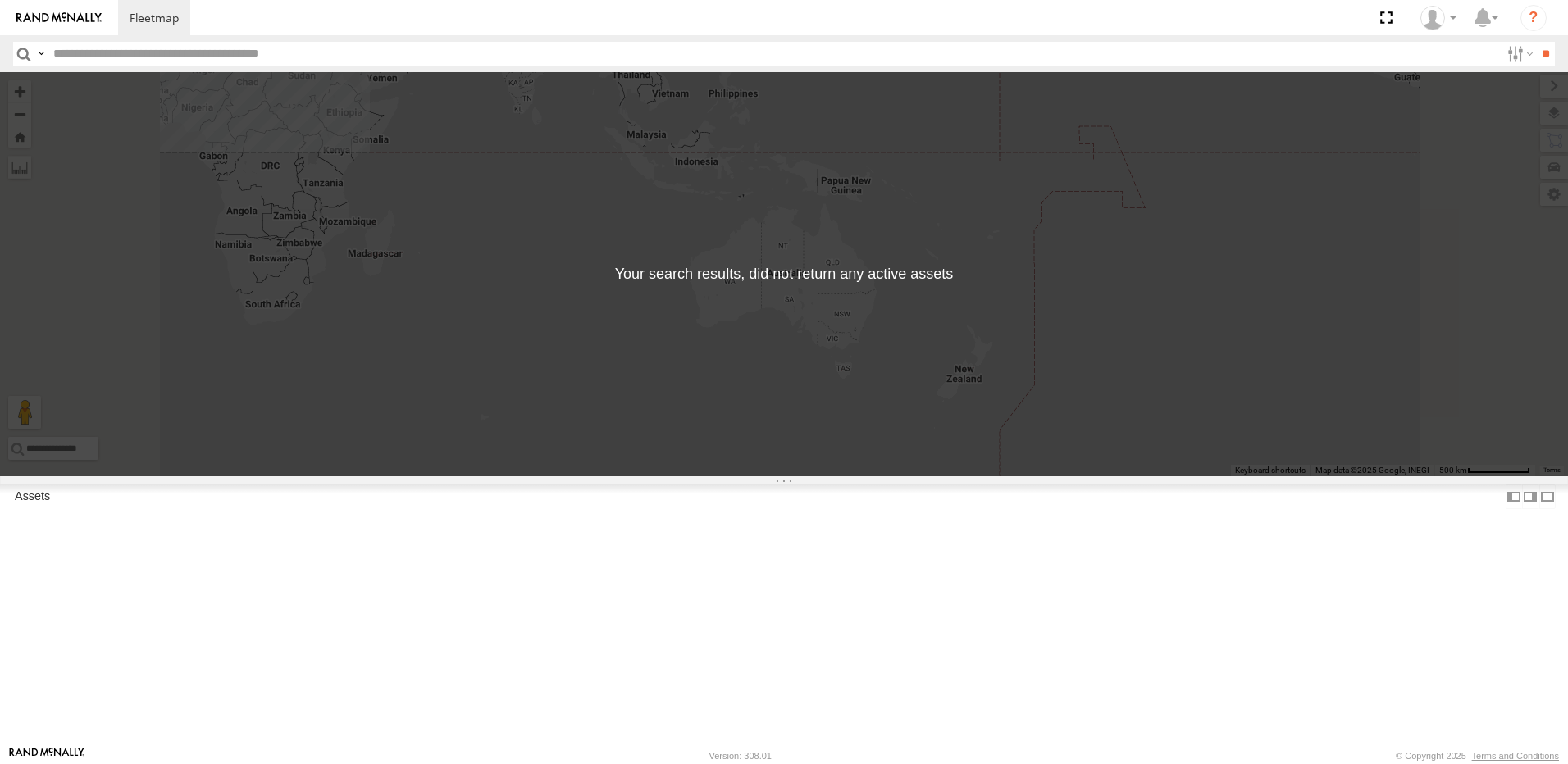
click at [0, 0] on span "Online" at bounding box center [0, 0] width 0 height 0
click at [0, 0] on span "Review" at bounding box center [0, 0] width 0 height 0
click at [0, 0] on span "Investigate" at bounding box center [0, 0] width 0 height 0
click at [0, 0] on span "Offline" at bounding box center [0, 0] width 0 height 0
click at [0, 0] on span "Not Deployed" at bounding box center [0, 0] width 0 height 0
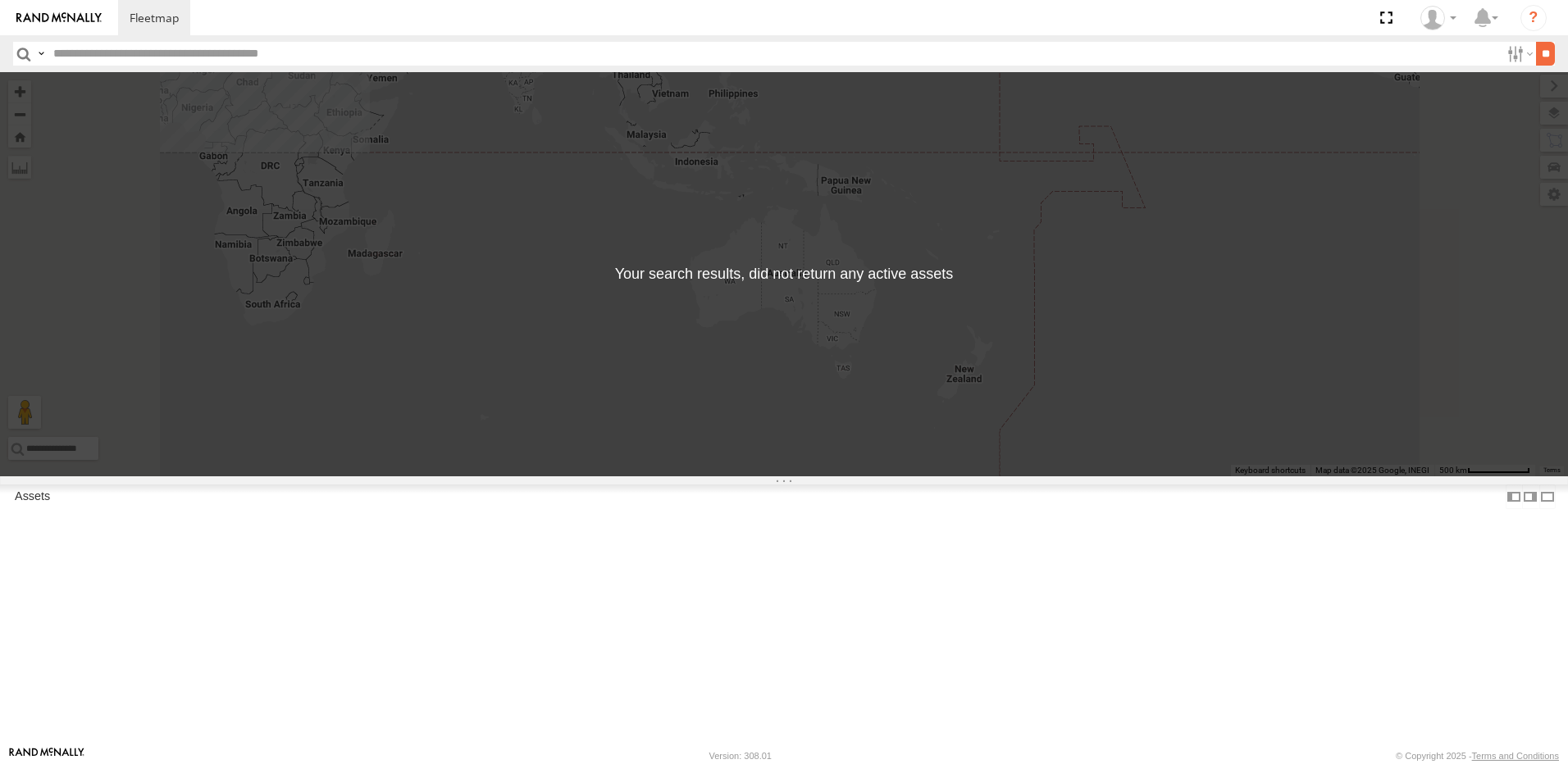
click at [1536, 52] on input "**" at bounding box center [1544, 54] width 19 height 24
click at [17, 53] on input "button" at bounding box center [24, 54] width 22 height 24
click at [1508, 52] on label at bounding box center [1518, 54] width 35 height 24
click at [0, 0] on span "Moving" at bounding box center [0, 0] width 0 height 0
click at [0, 0] on span "Stationary" at bounding box center [0, 0] width 0 height 0
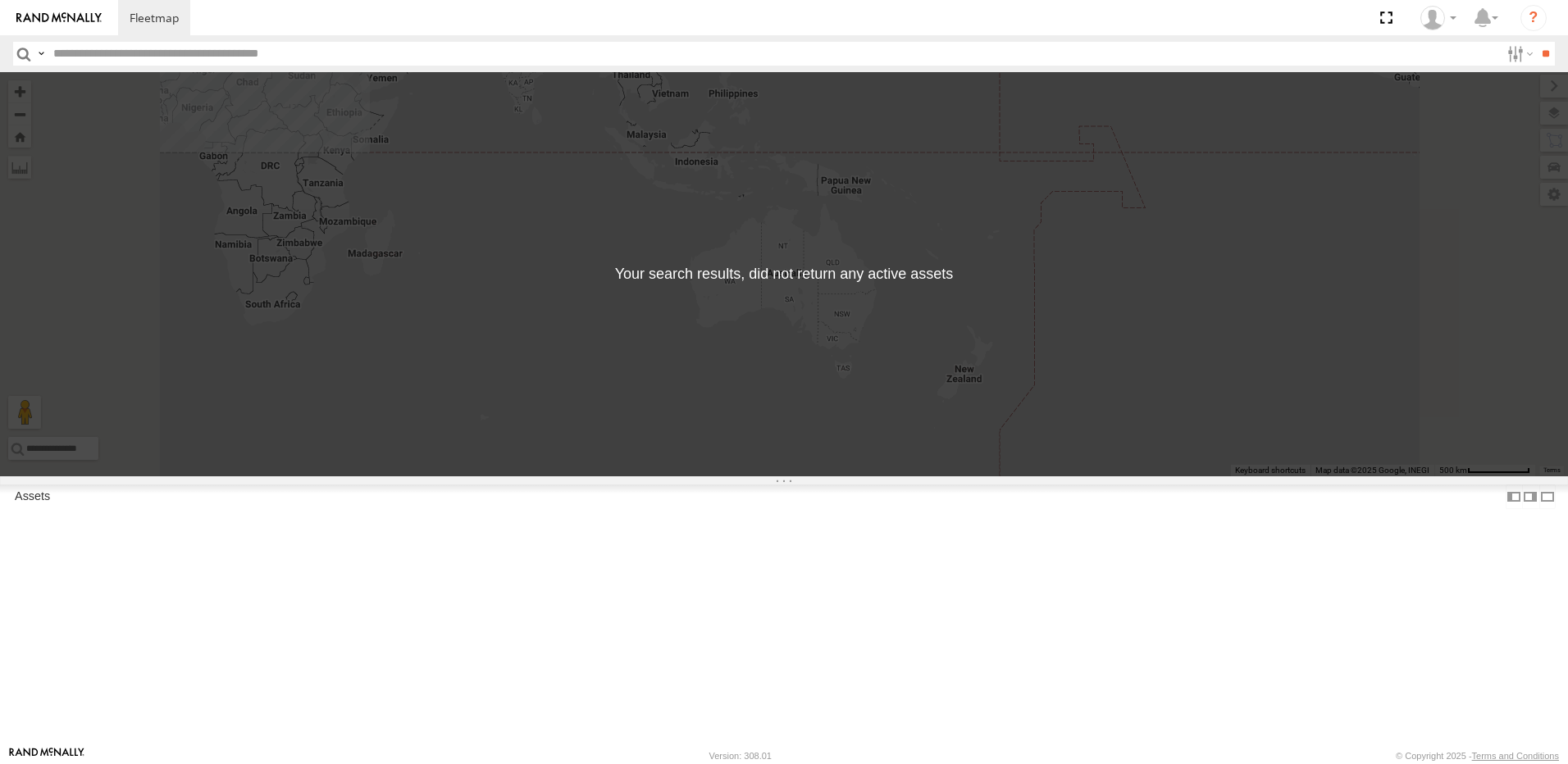
click at [0, 0] on span "Online" at bounding box center [0, 0] width 0 height 0
click at [0, 0] on span "Investigate" at bounding box center [0, 0] width 0 height 0
click at [0, 0] on span "Review" at bounding box center [0, 0] width 0 height 0
click at [1500, 65] on label "Offline" at bounding box center [1500, 54] width 0 height 22
click at [0, 0] on span "Not Deployed" at bounding box center [0, 0] width 0 height 0
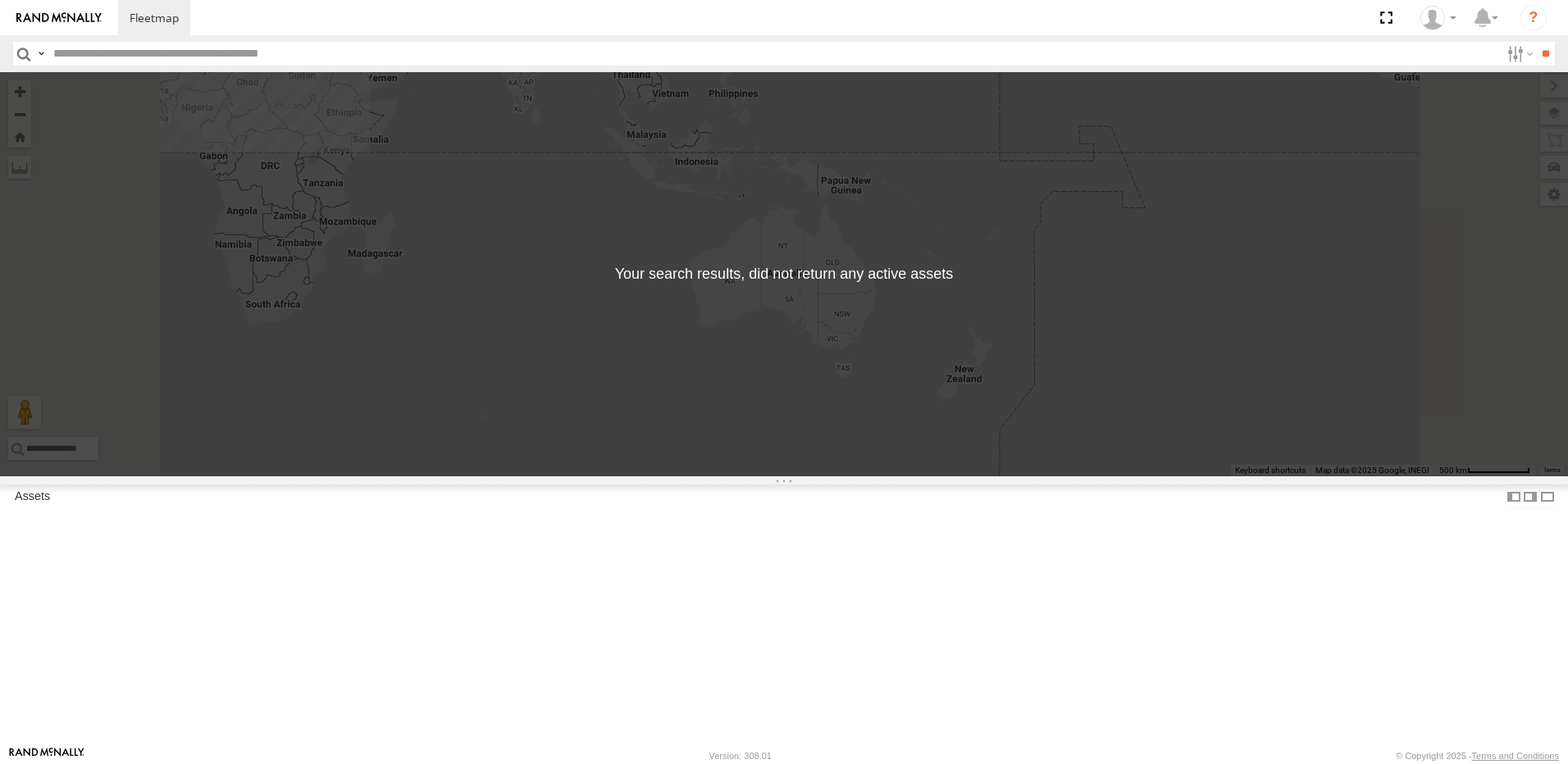
click at [0, 0] on span "Not Deployed" at bounding box center [0, 0] width 0 height 0
click at [0, 0] on label at bounding box center [0, 0] width 0 height 0
click at [0, 0] on div "CAS" at bounding box center [0, 0] width 0 height 0
click at [0, 0] on label at bounding box center [0, 0] width 0 height 0
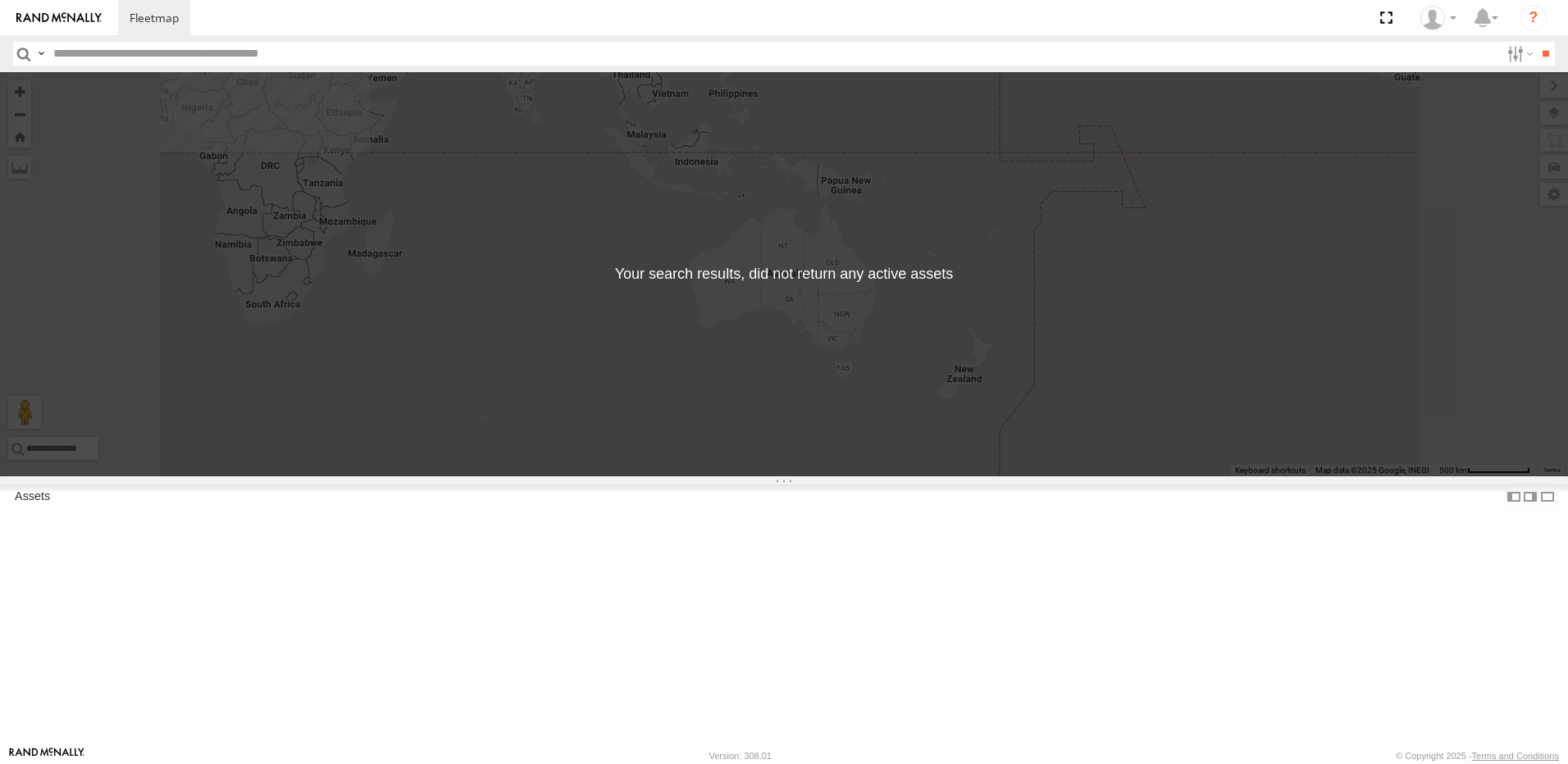
click at [0, 0] on span "Fes" at bounding box center [0, 0] width 0 height 0
click at [1539, 43] on input "**" at bounding box center [1544, 54] width 19 height 24
click at [1510, 52] on label at bounding box center [1518, 54] width 35 height 24
click at [0, 0] on span "CAS" at bounding box center [0, 0] width 0 height 0
click at [1538, 51] on input "**" at bounding box center [1544, 54] width 19 height 24
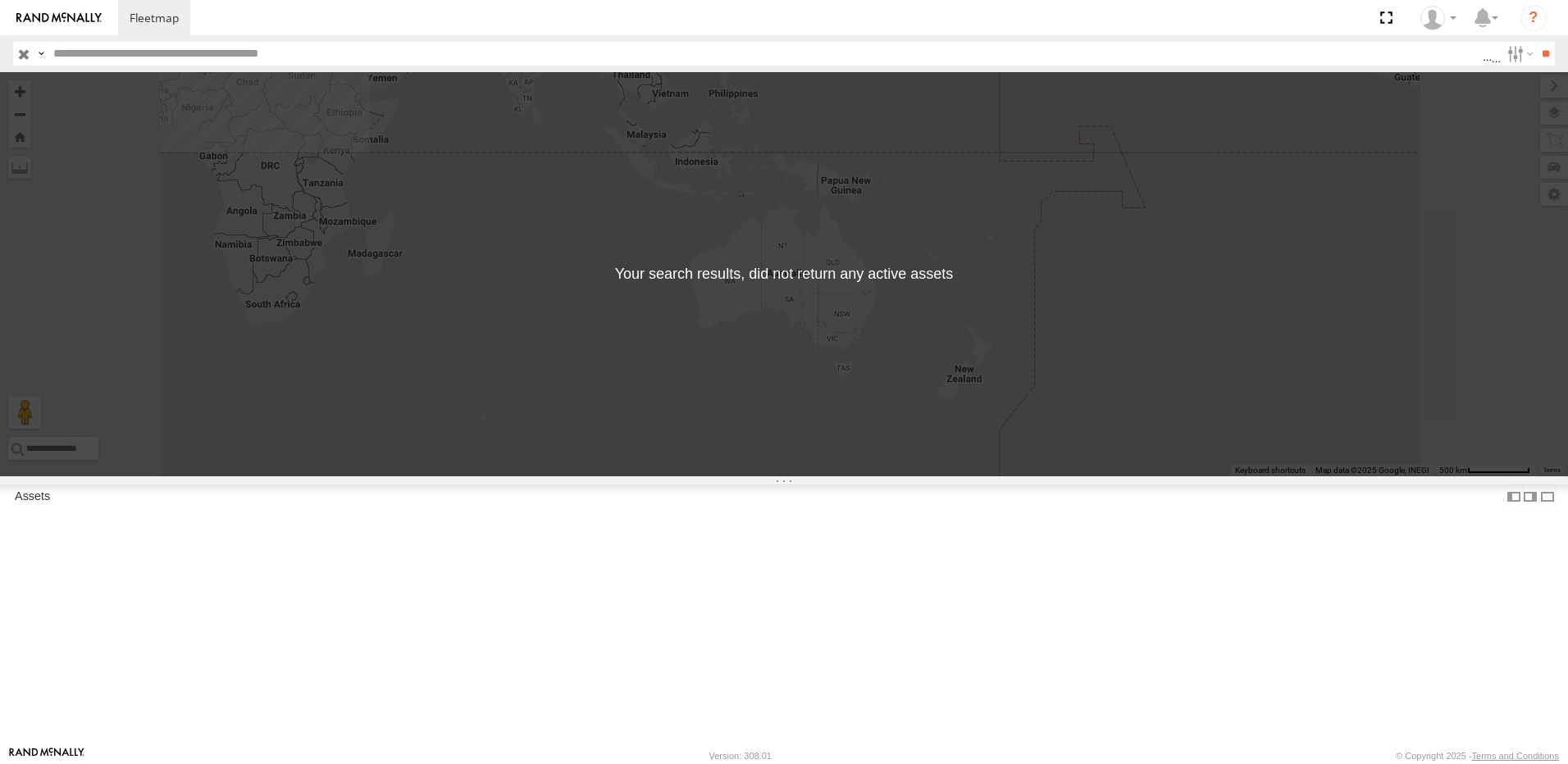
click at [0, 0] on span "CAS" at bounding box center [0, 0] width 0 height 0
click at [1502, 50] on label at bounding box center [1518, 54] width 35 height 24
click at [0, 0] on span "Fes" at bounding box center [0, 0] width 0 height 0
click at [0, 0] on span "Oujda" at bounding box center [0, 0] width 0 height 0
click at [1536, 58] on input "**" at bounding box center [1544, 54] width 19 height 24
